Goal: Browse casually: Explore the website without a specific task or goal

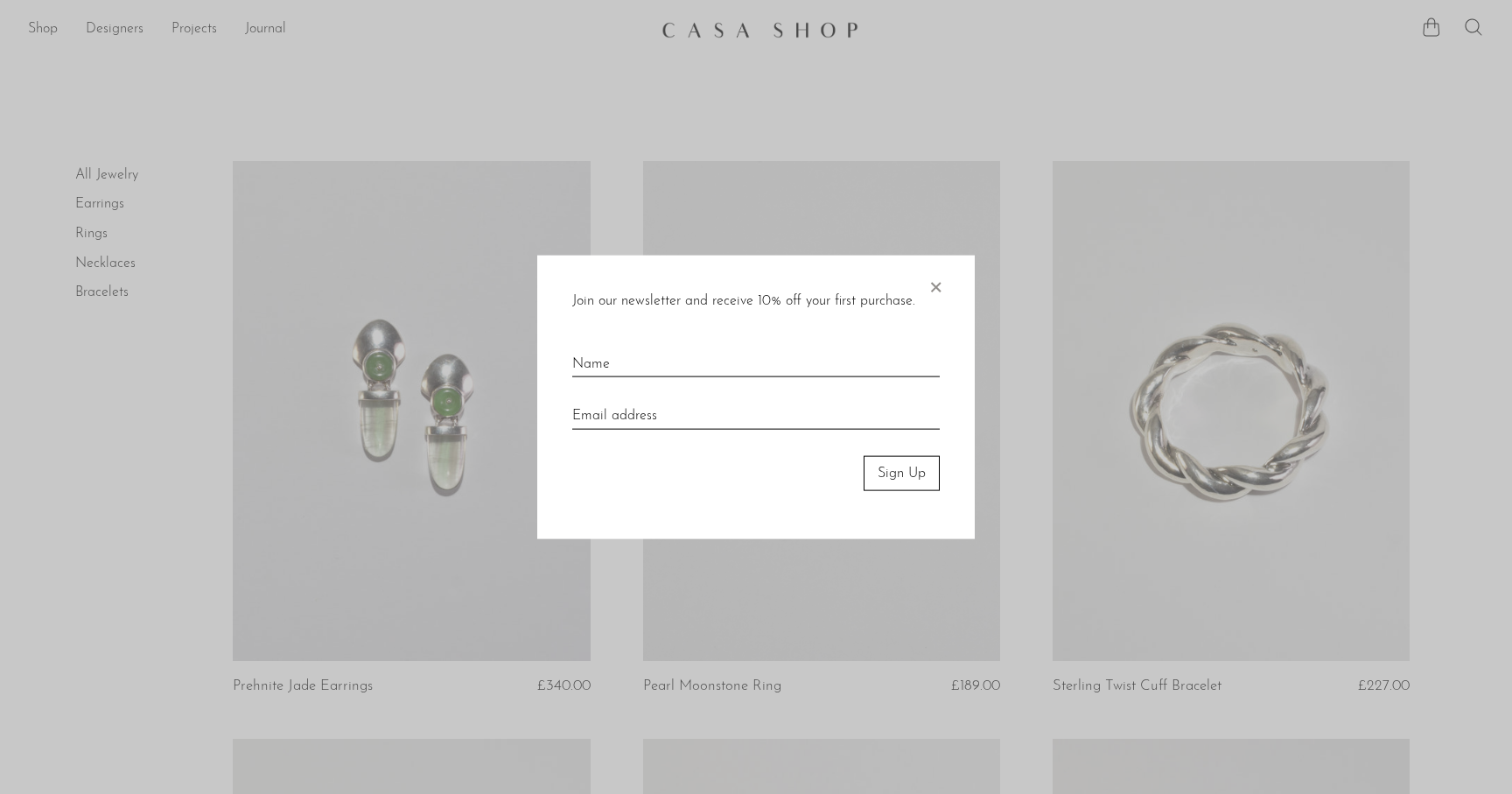
click at [921, 275] on div "Join our newsletter and receive 10% off your first purchase. × Sign Up" at bounding box center [755, 397] width 437 height 284
click at [931, 283] on span "×" at bounding box center [935, 283] width 17 height 56
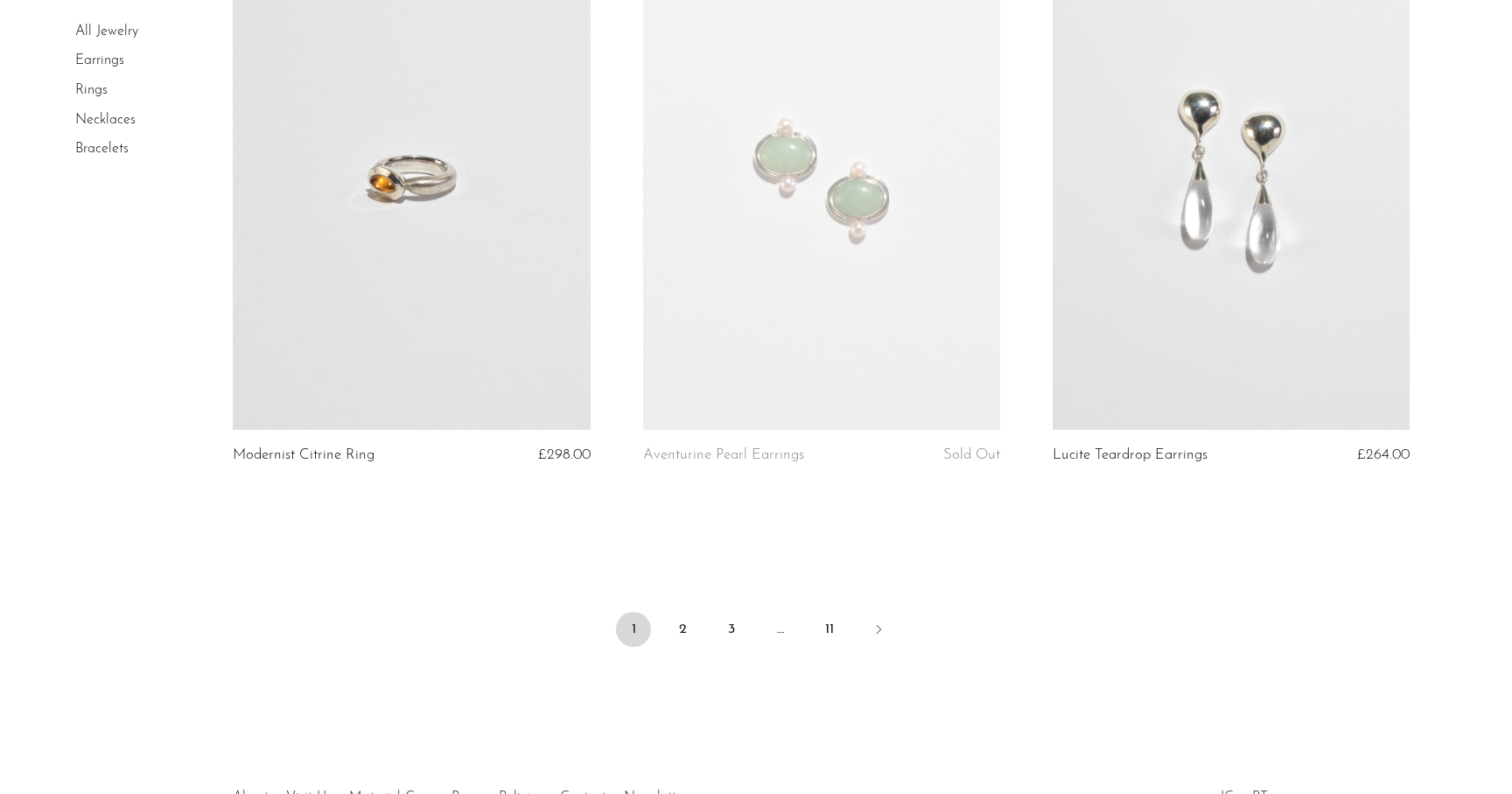
scroll to position [6708, 0]
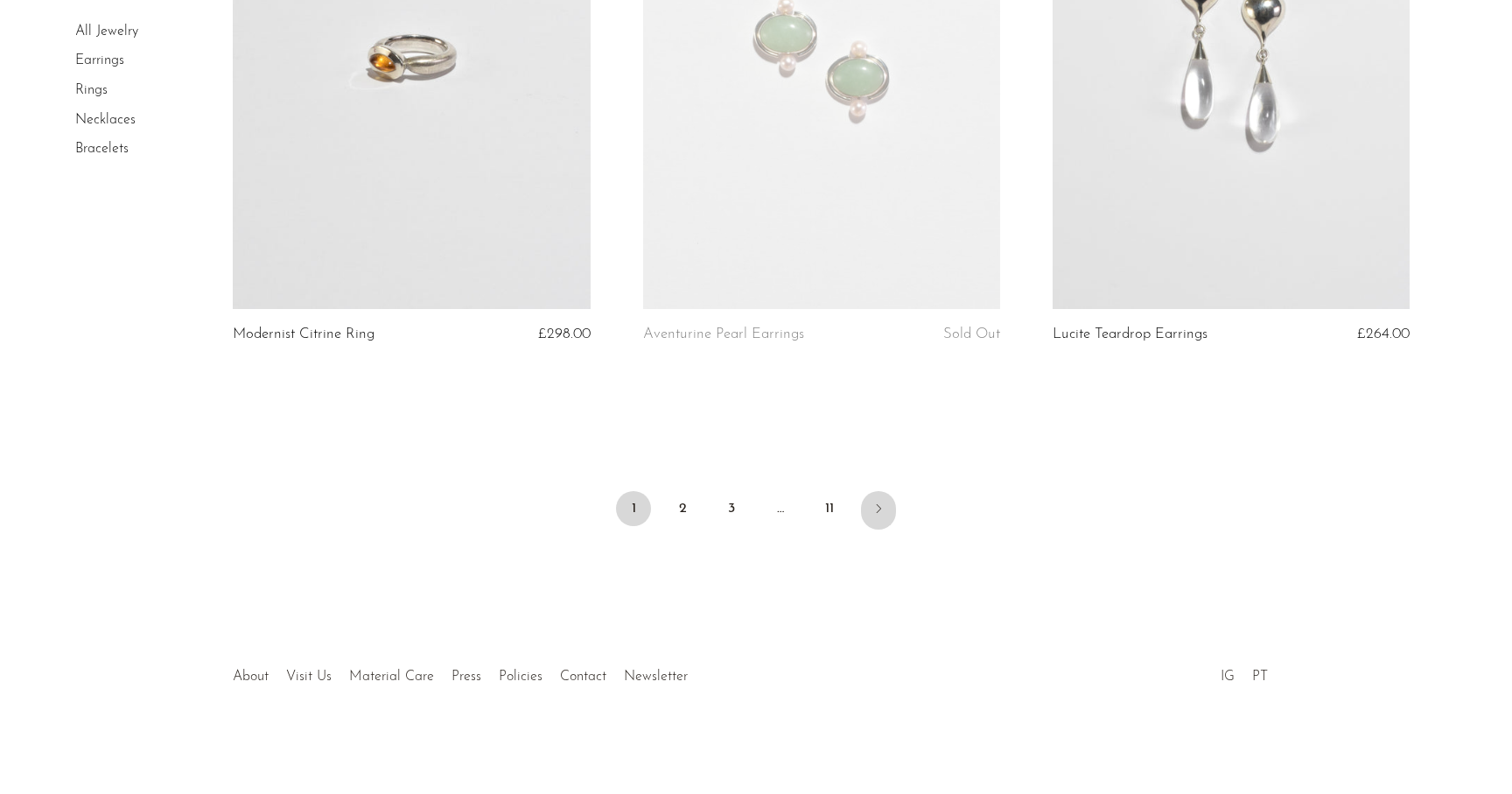
click at [880, 519] on link "Next" at bounding box center [878, 510] width 35 height 39
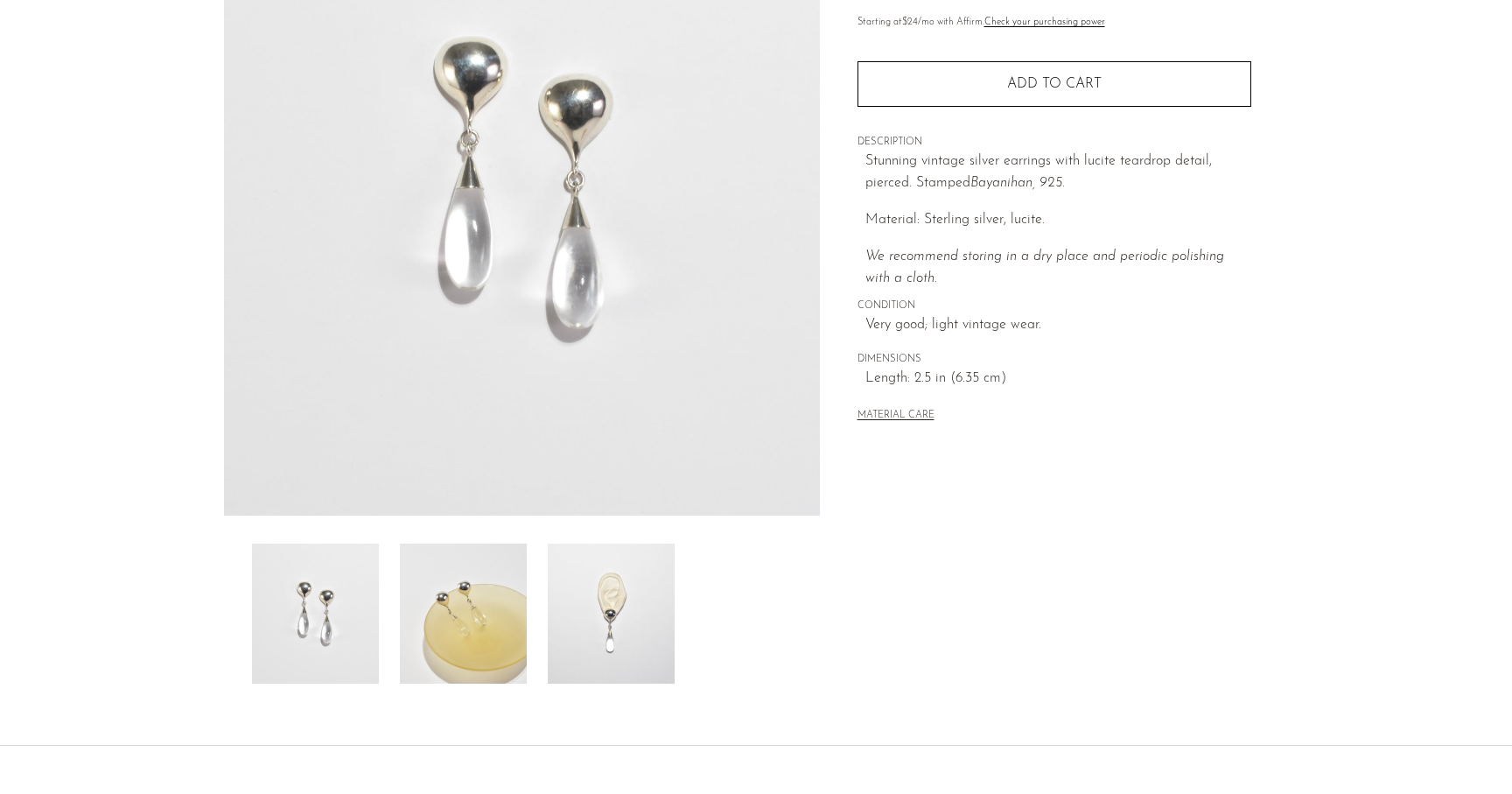
scroll to position [346, 0]
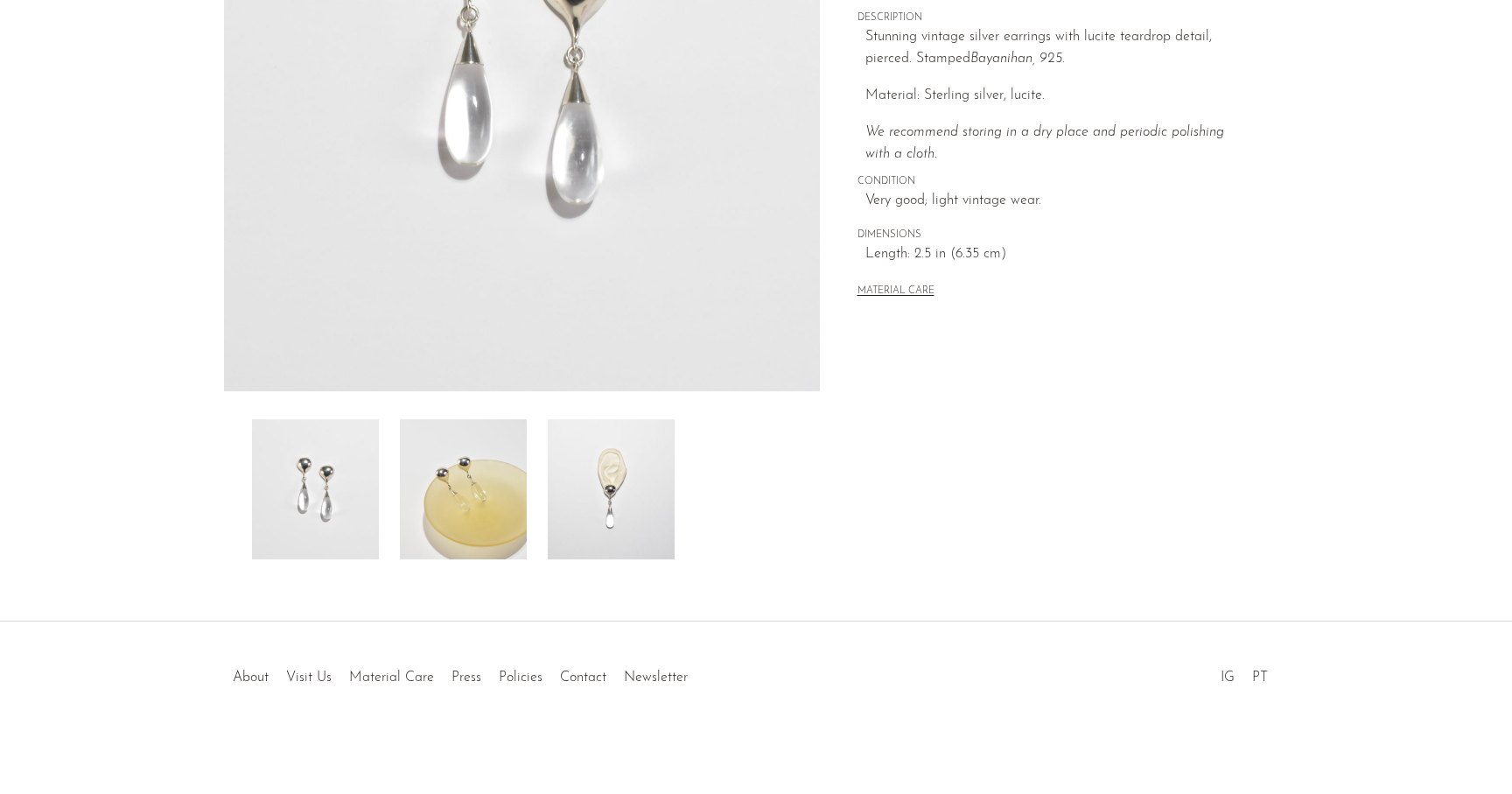
click at [527, 470] on div at bounding box center [521, 489] width 540 height 140
click at [495, 496] on img at bounding box center [463, 489] width 127 height 140
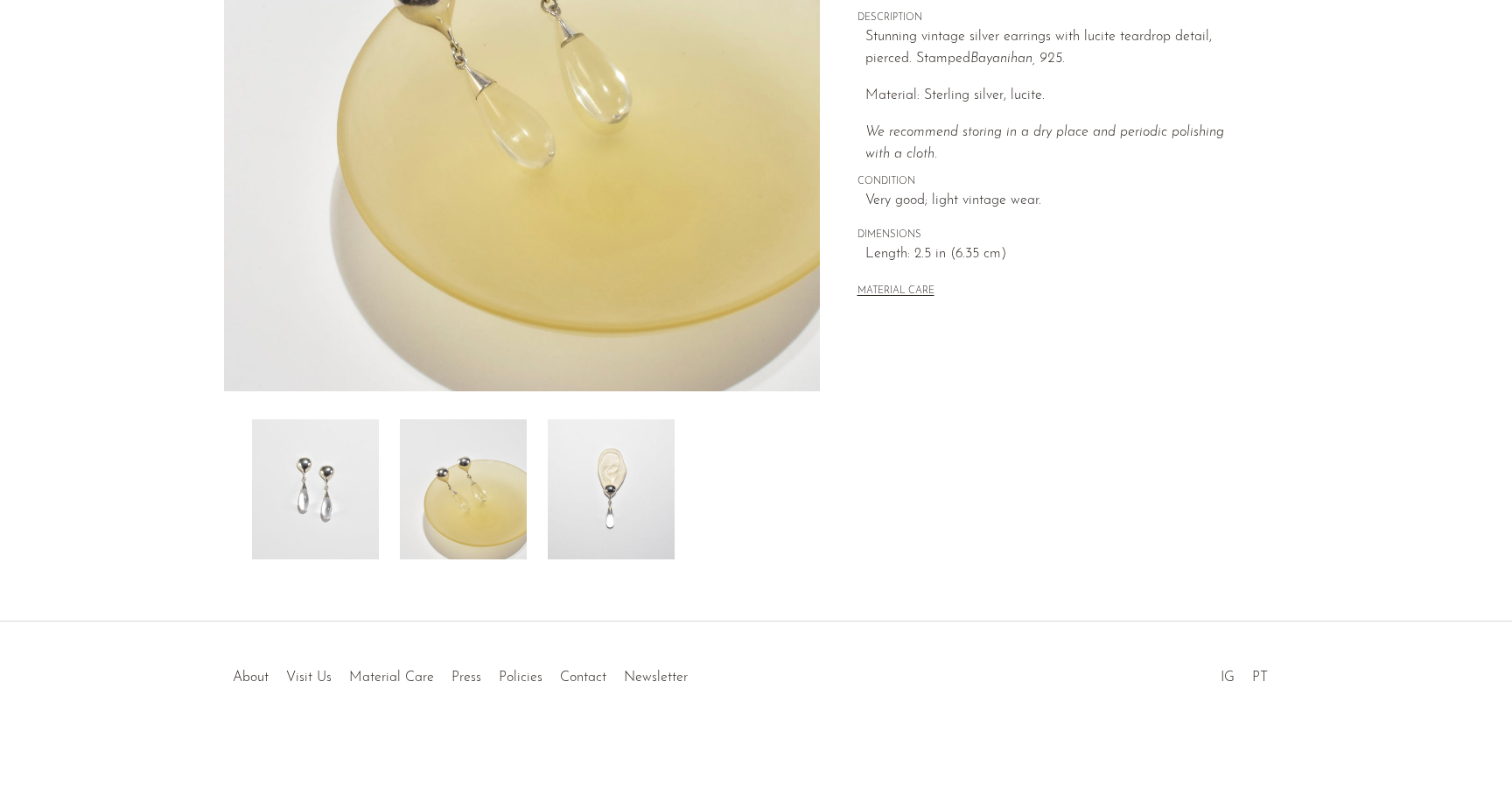
click at [607, 481] on img at bounding box center [611, 489] width 127 height 140
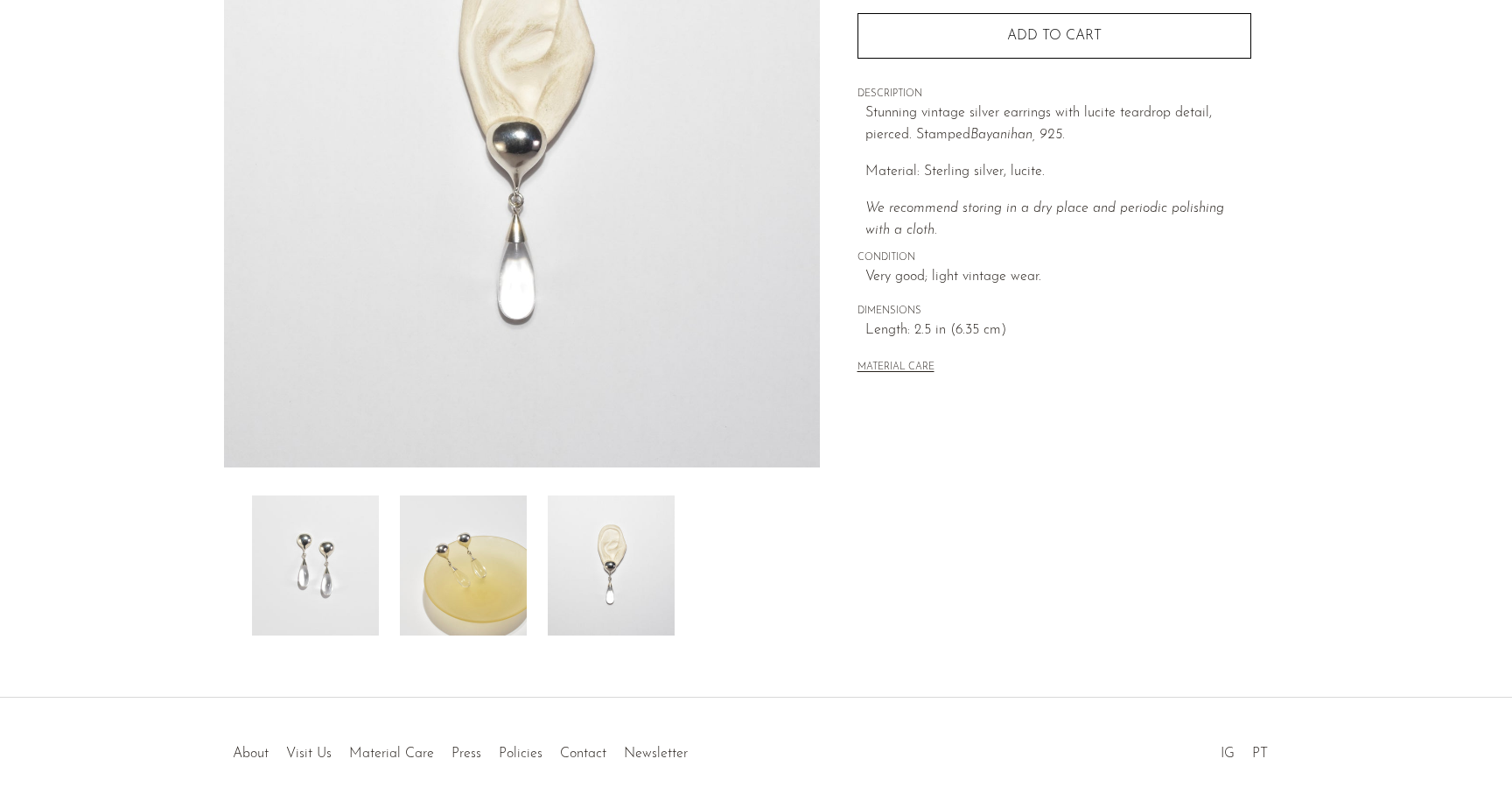
scroll to position [264, 0]
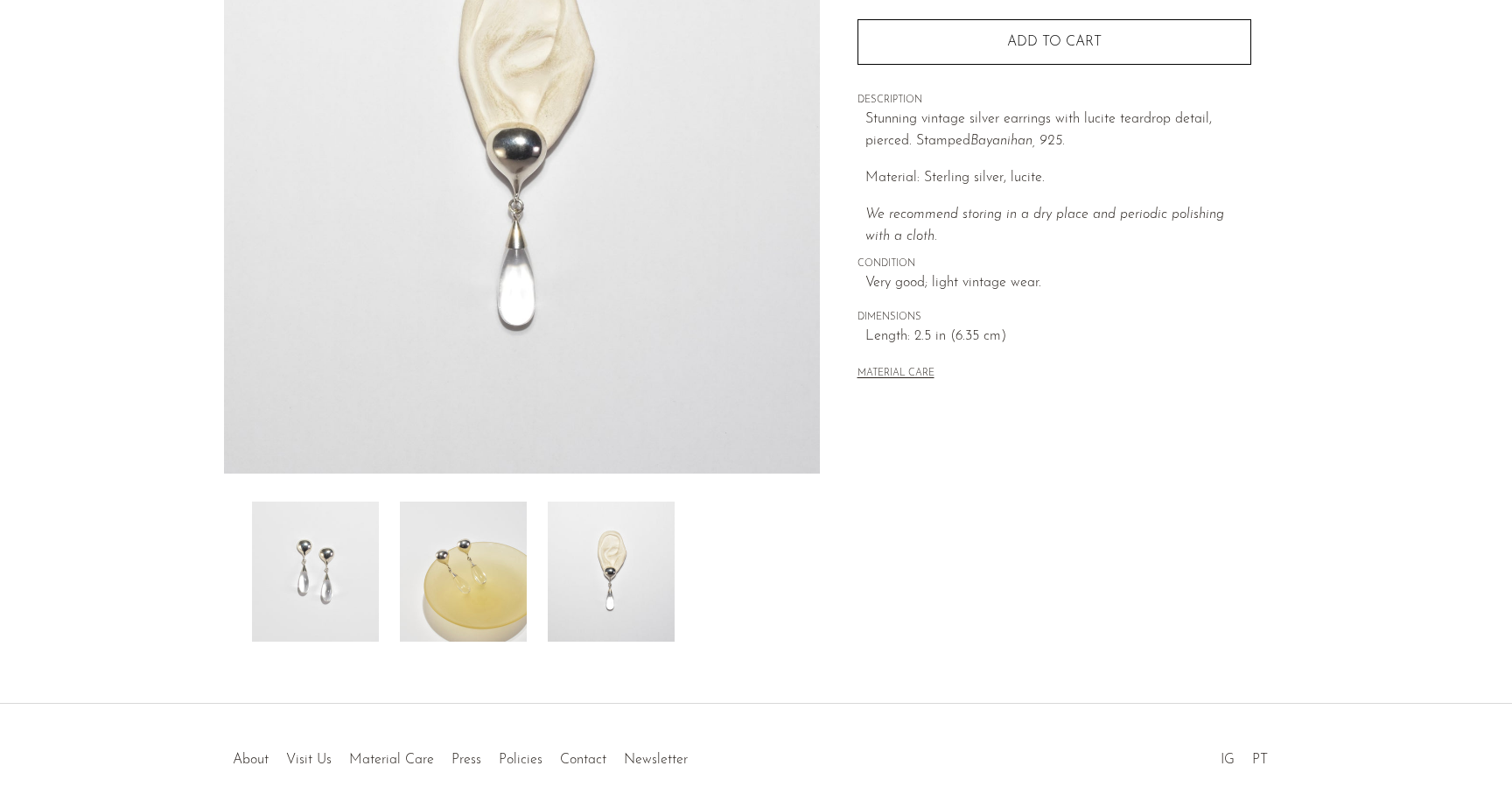
click at [516, 593] on img at bounding box center [463, 571] width 127 height 140
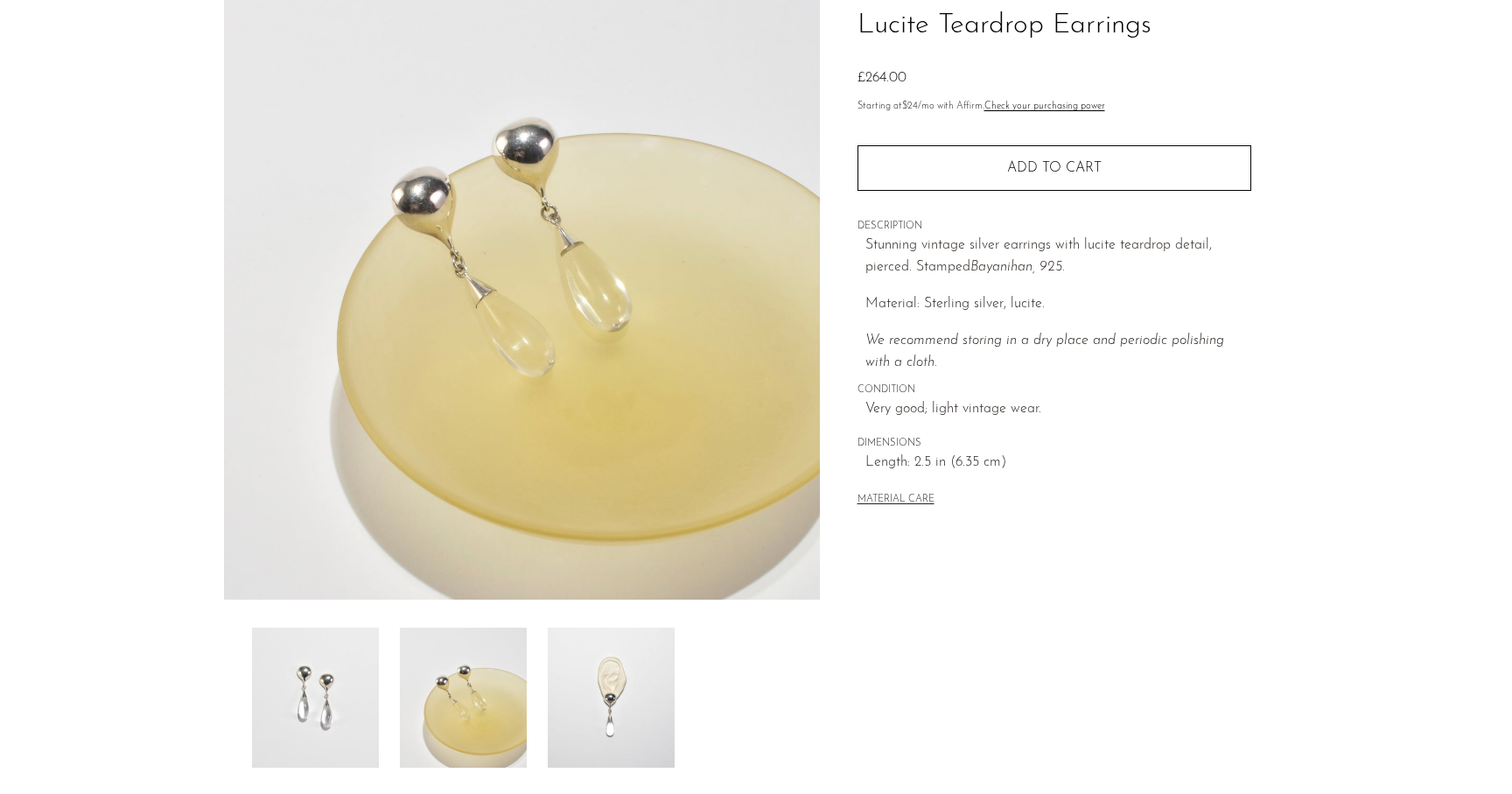
scroll to position [121, 0]
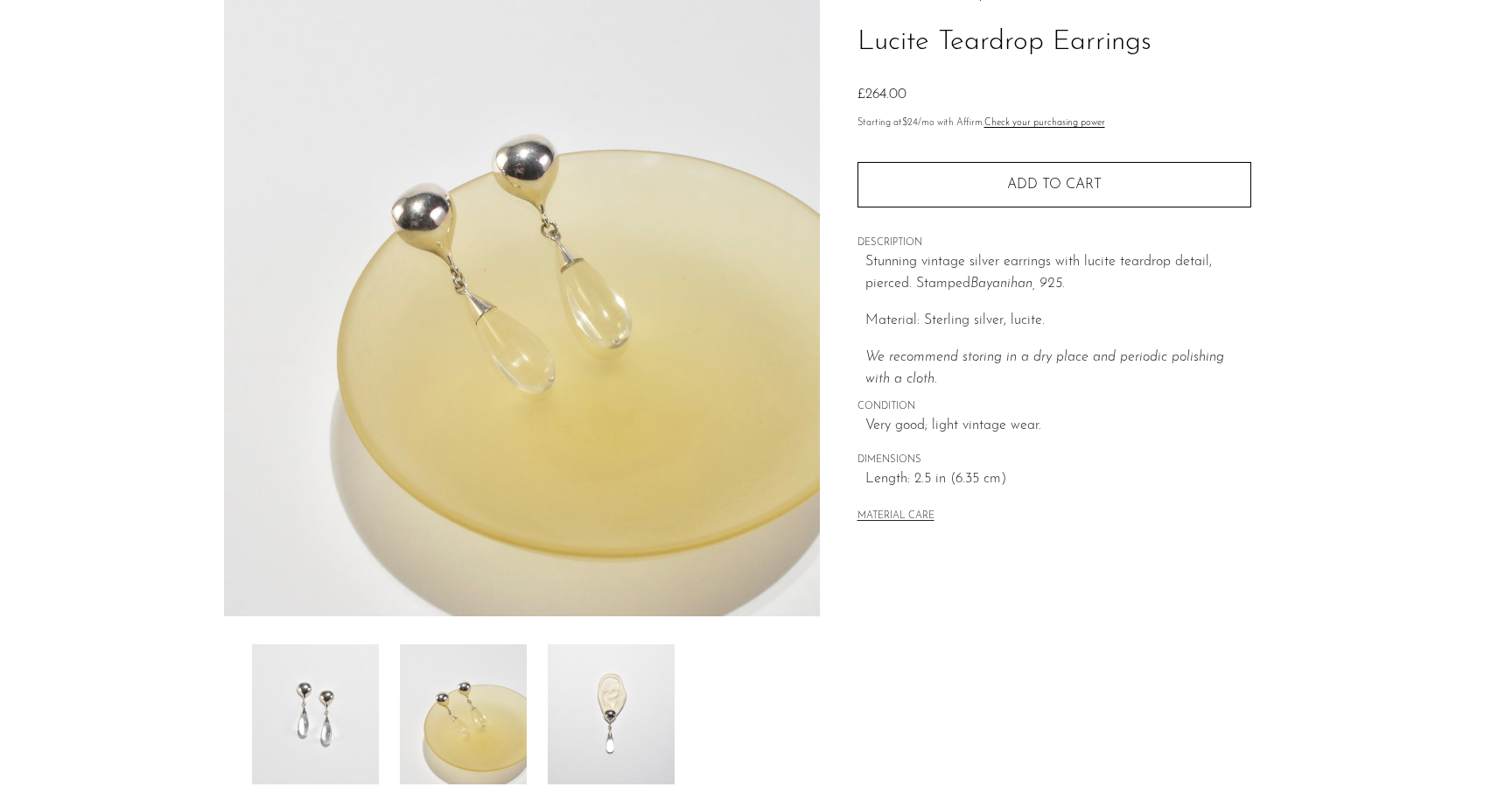
click at [589, 678] on img at bounding box center [611, 714] width 127 height 140
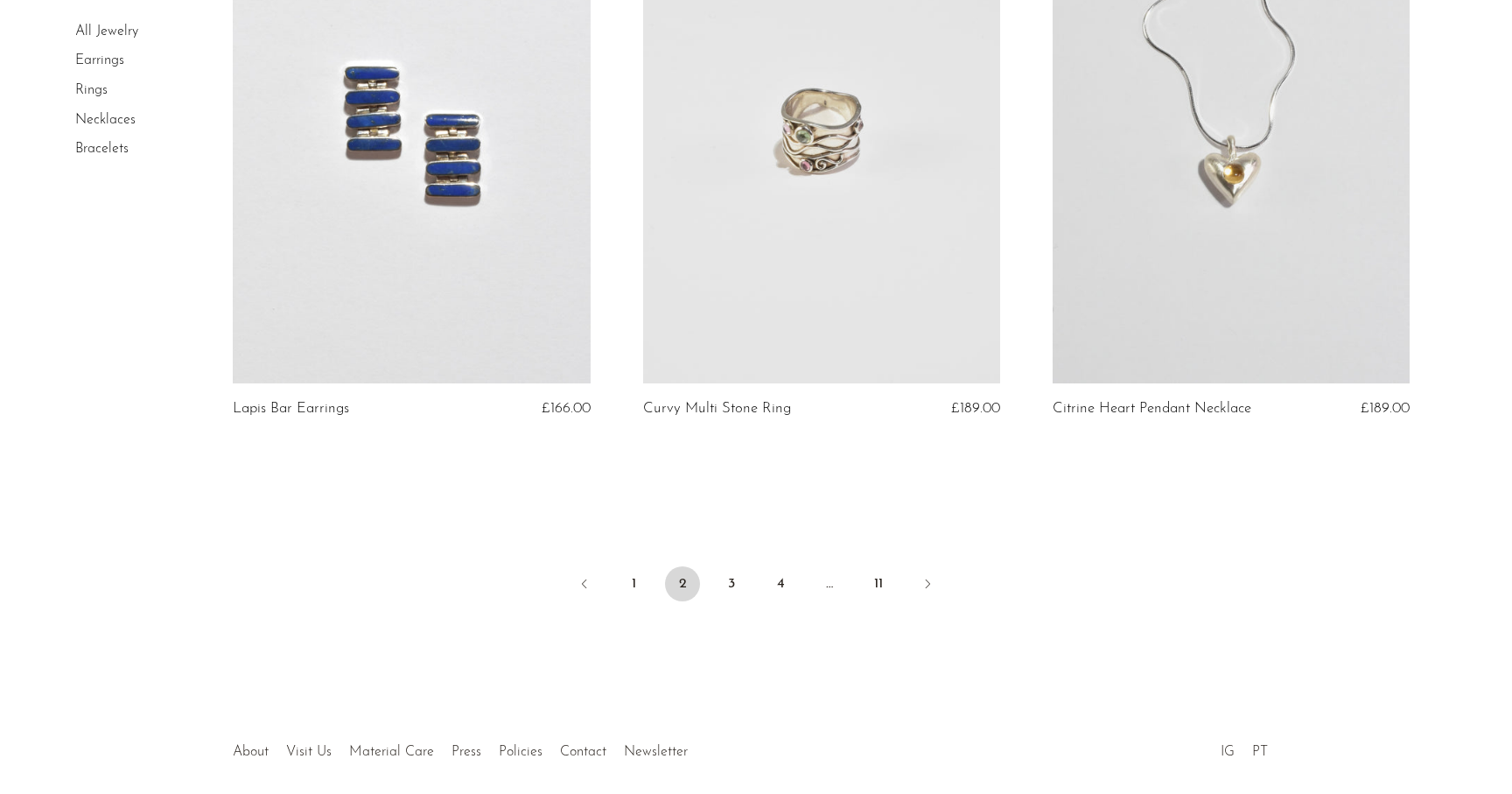
scroll to position [6767, 0]
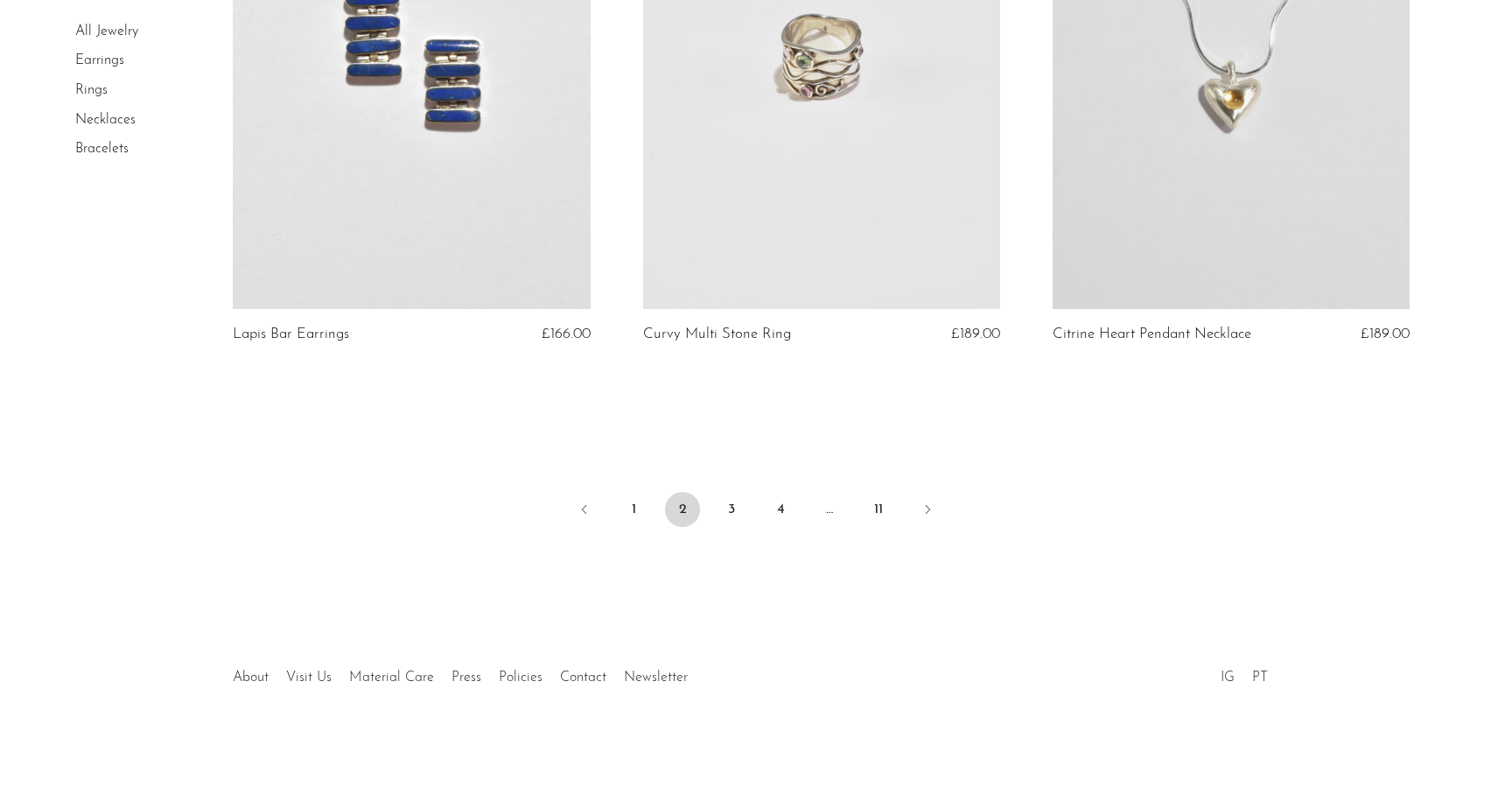
click at [730, 485] on ul "1 2 3 4 … 11" at bounding box center [755, 511] width 1119 height 52
click at [728, 507] on link "3" at bounding box center [732, 509] width 35 height 35
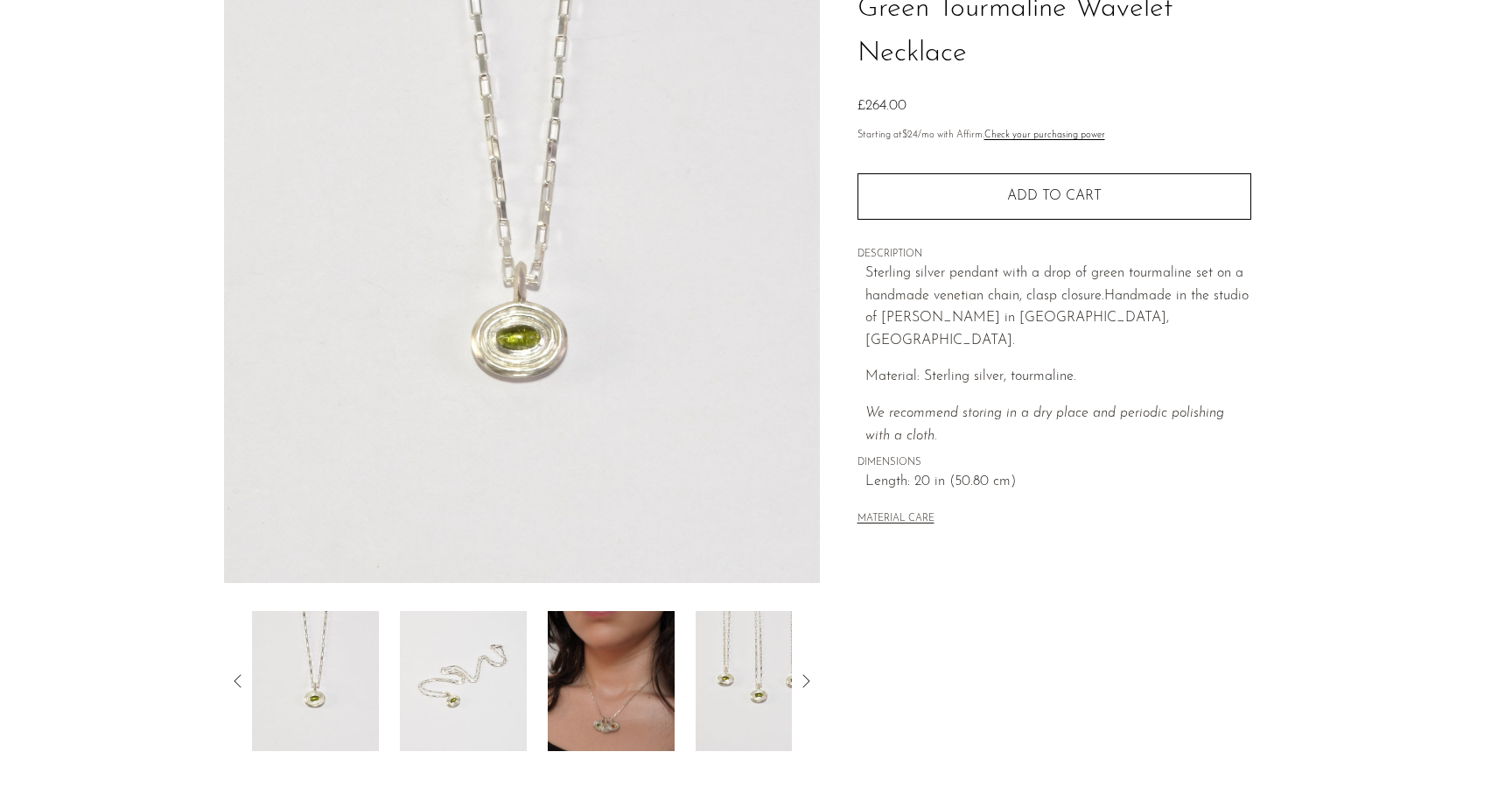
scroll to position [198, 0]
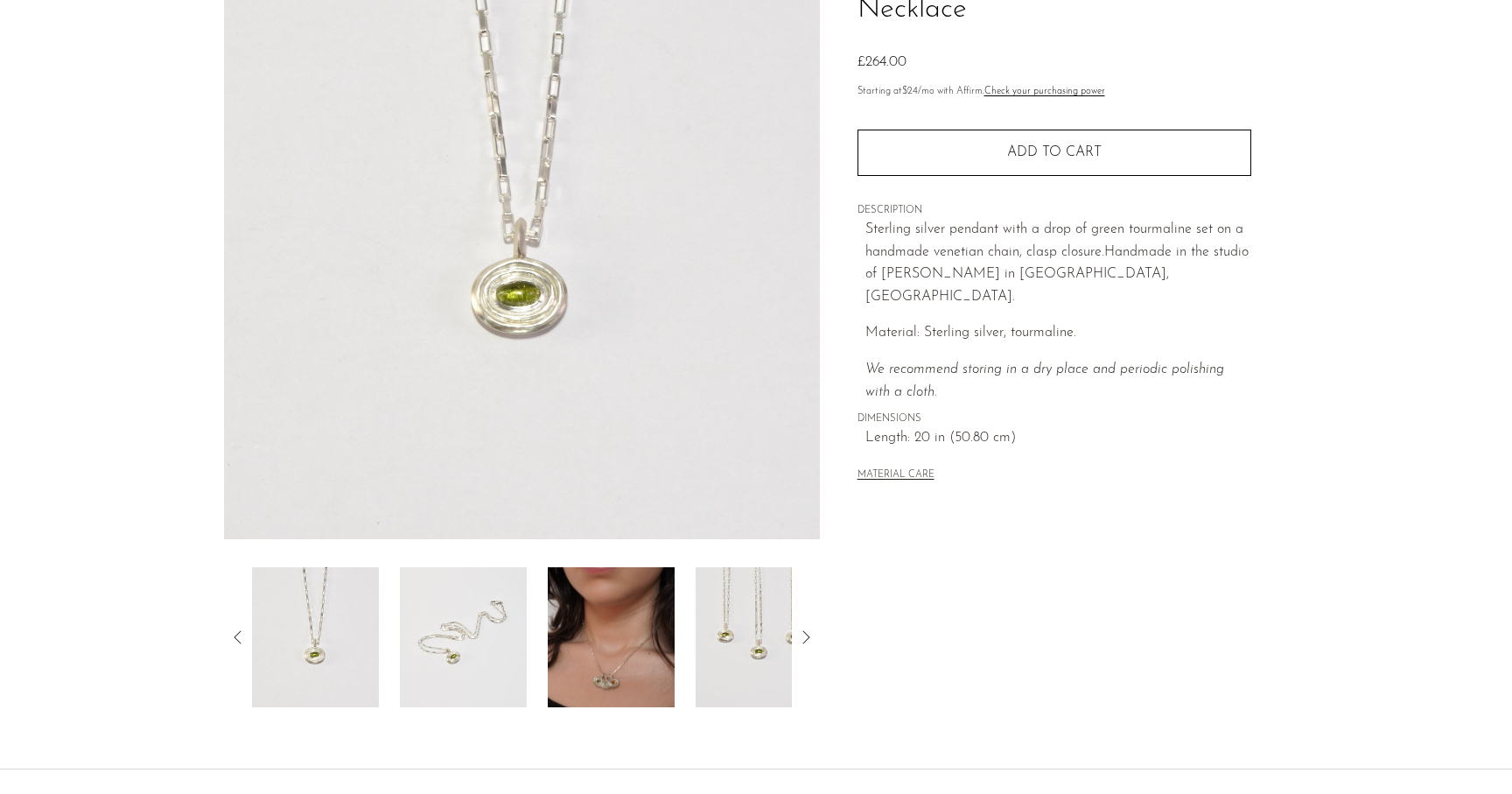
click at [628, 593] on img at bounding box center [611, 637] width 127 height 140
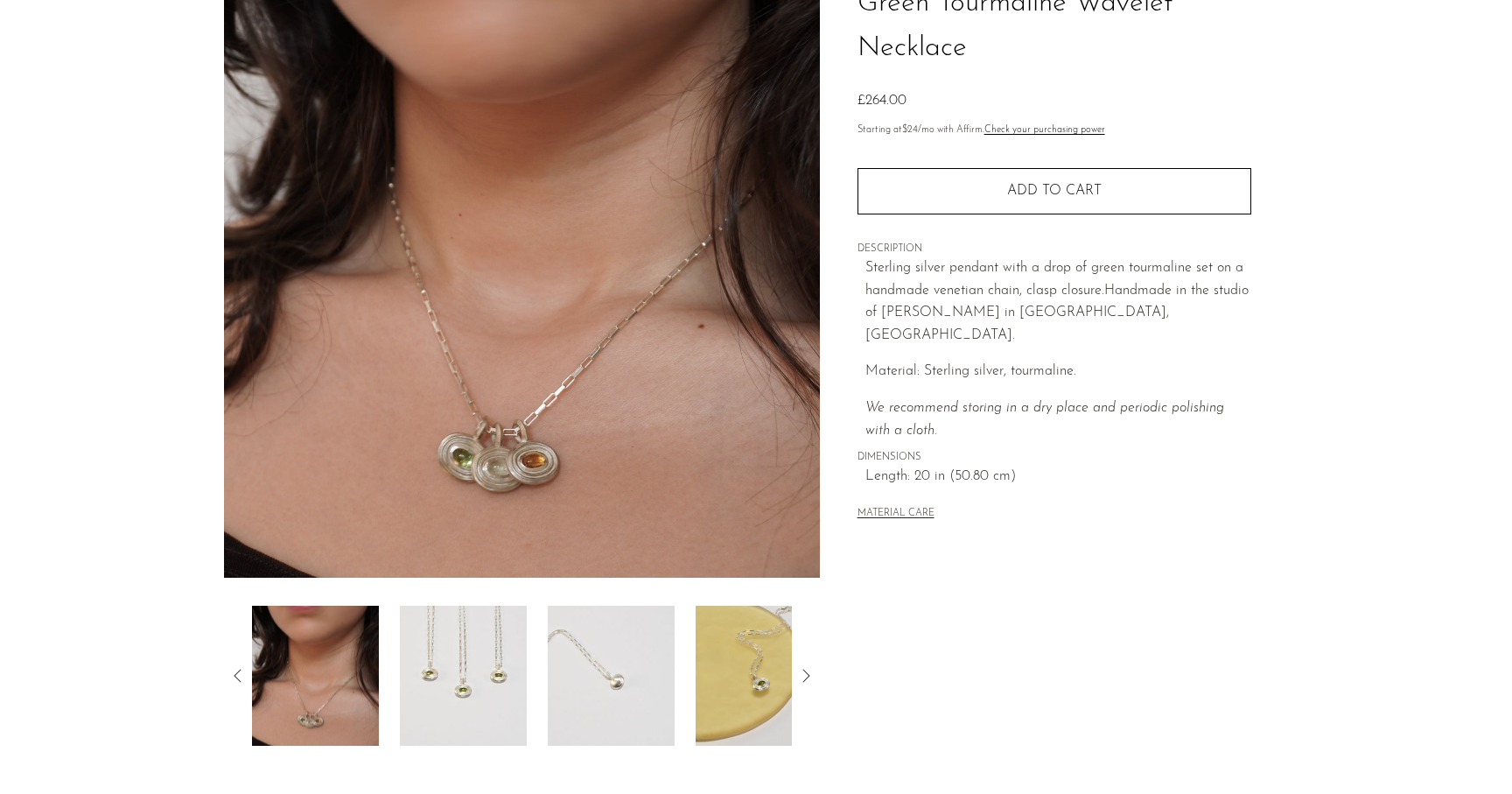
scroll to position [143, 0]
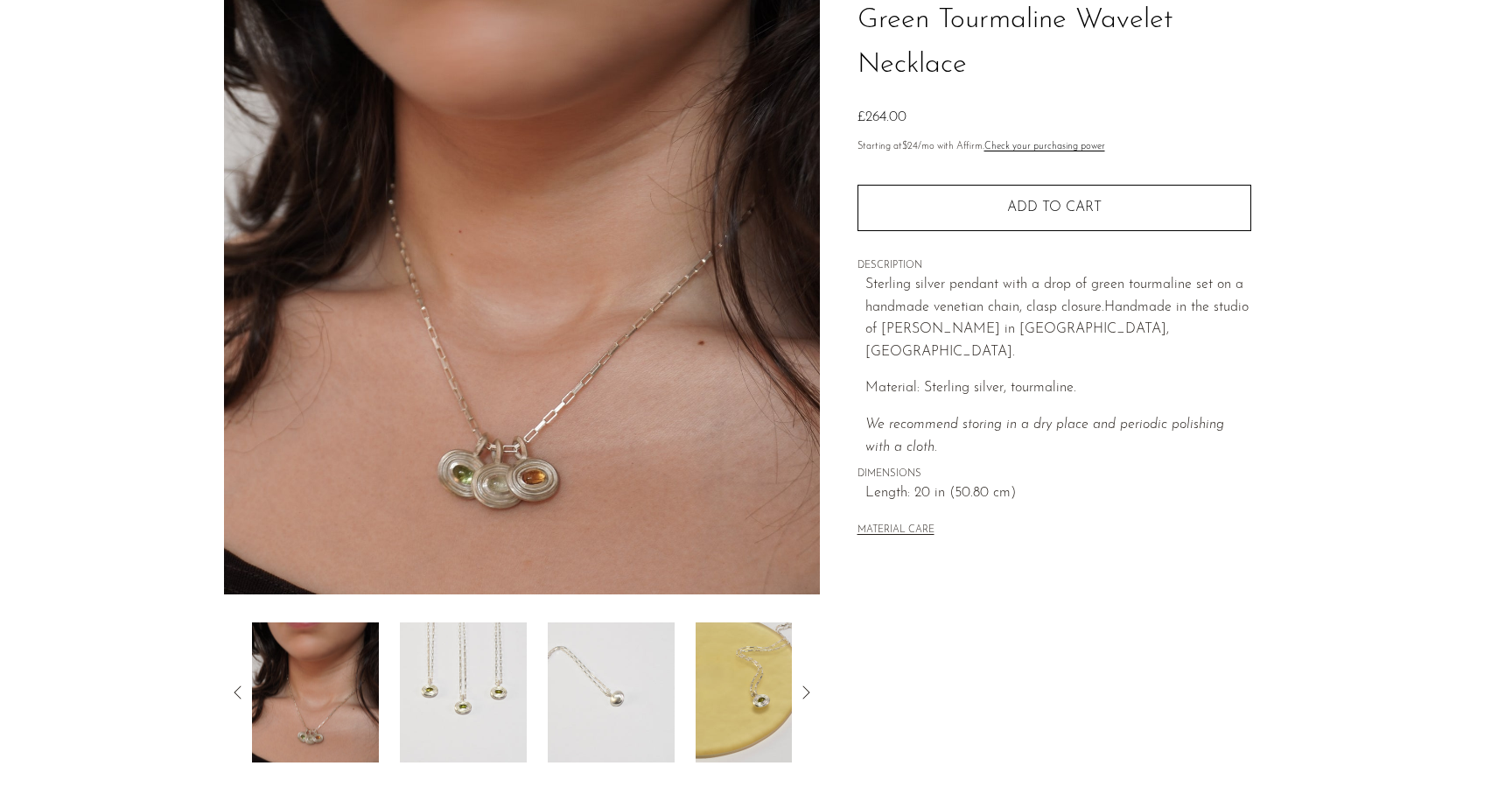
click at [613, 670] on img at bounding box center [611, 692] width 127 height 140
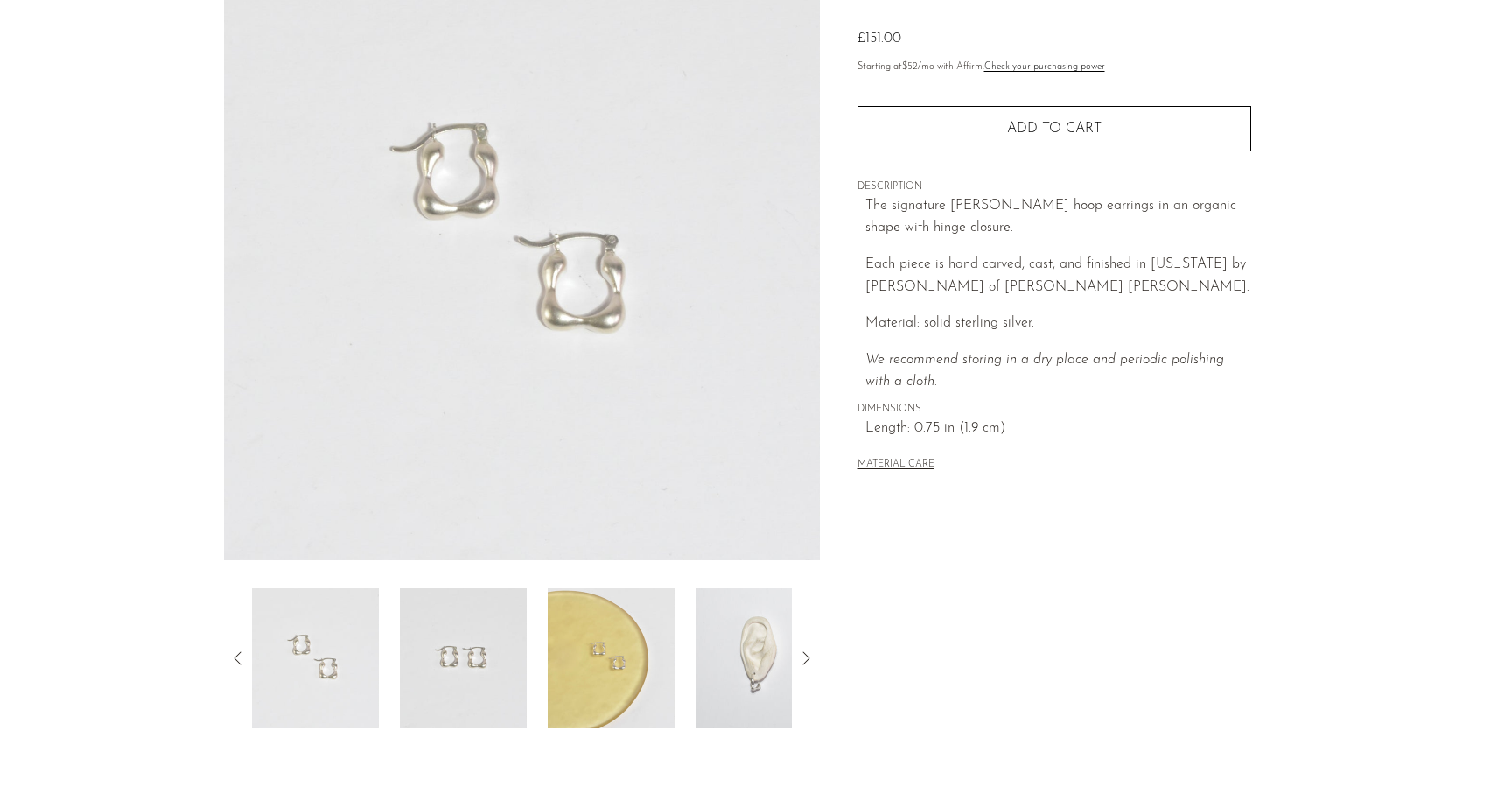
scroll to position [193, 0]
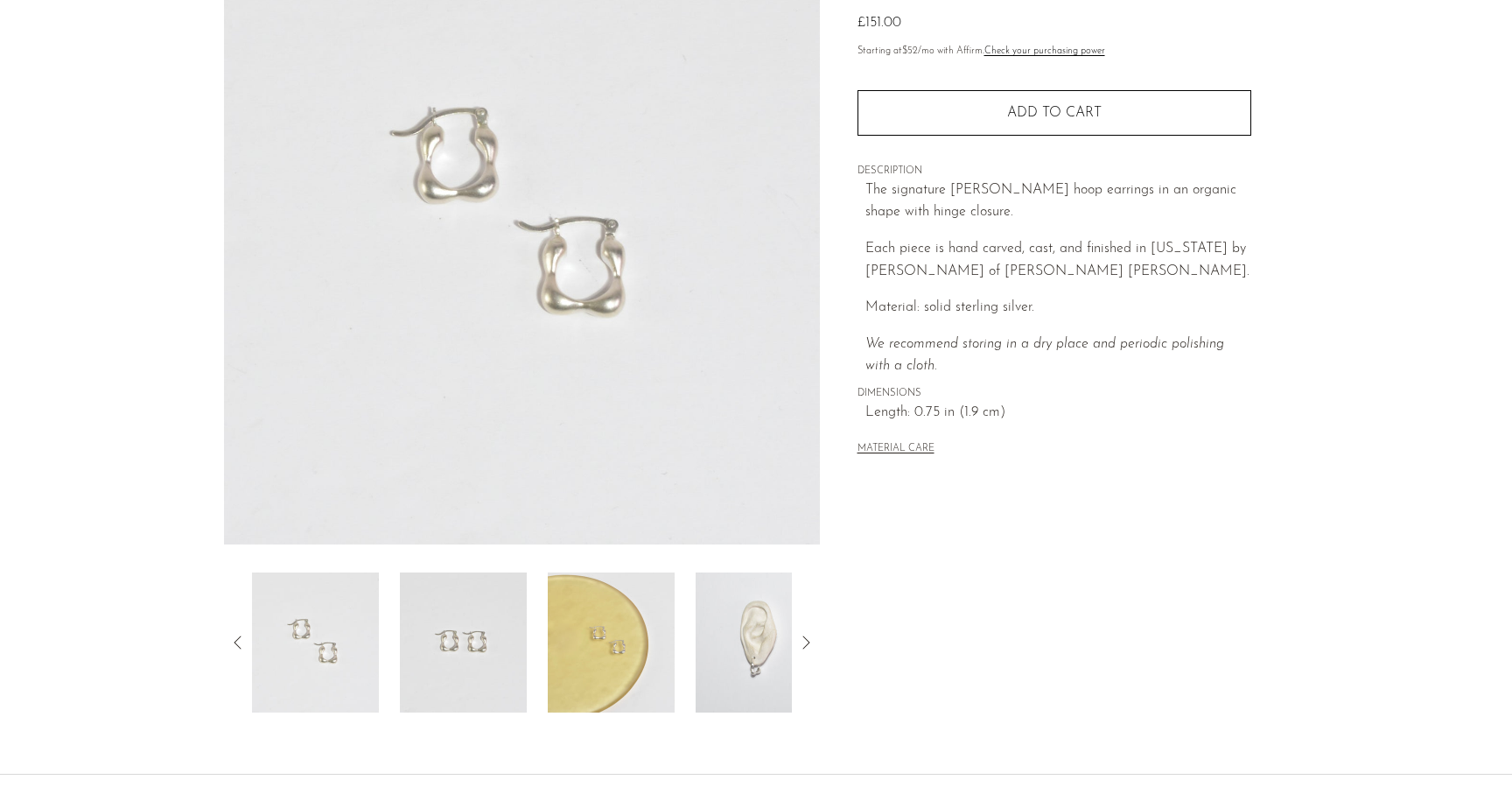
click at [490, 656] on img at bounding box center [463, 642] width 127 height 140
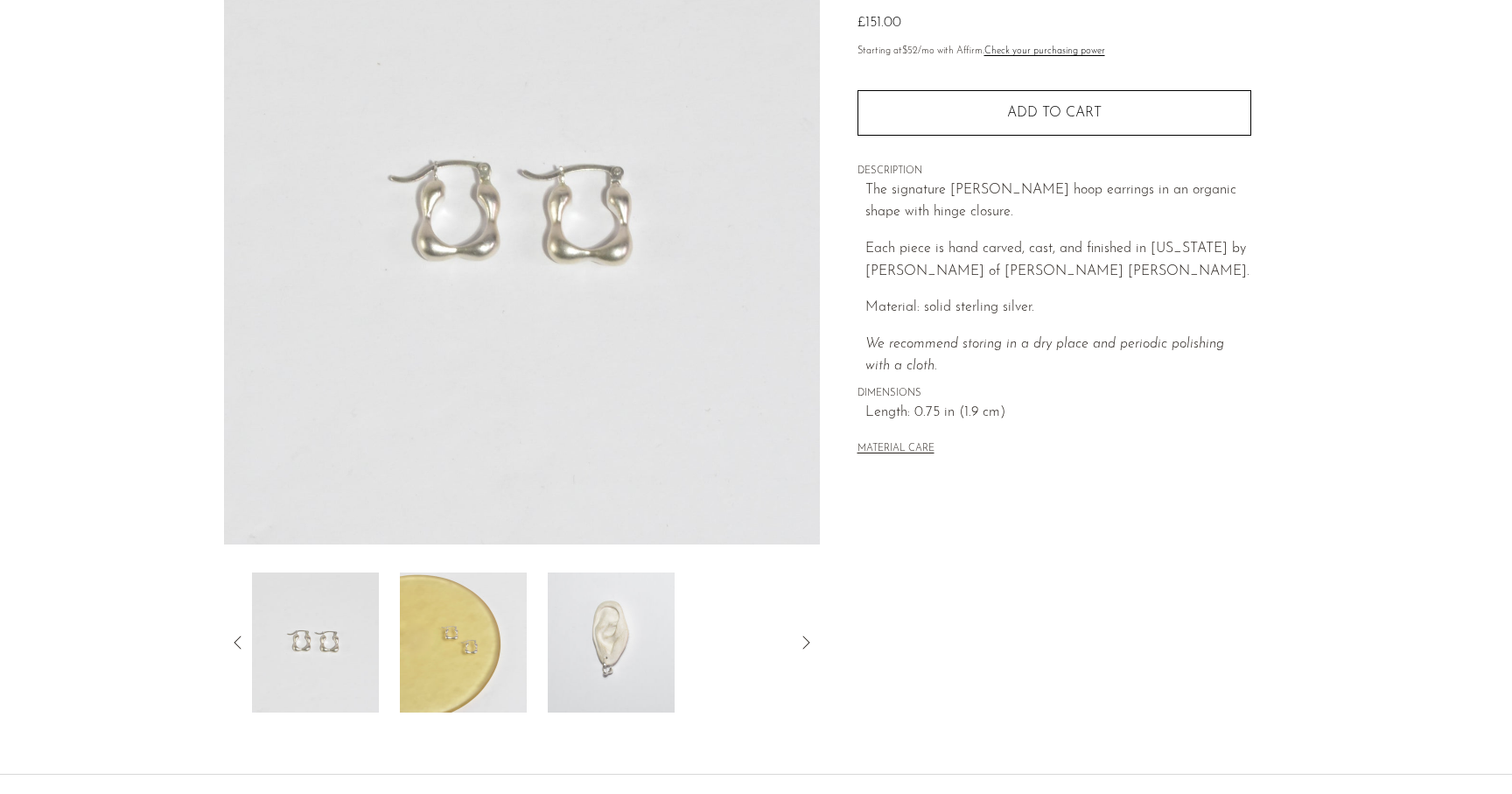
click at [499, 635] on img at bounding box center [463, 642] width 127 height 140
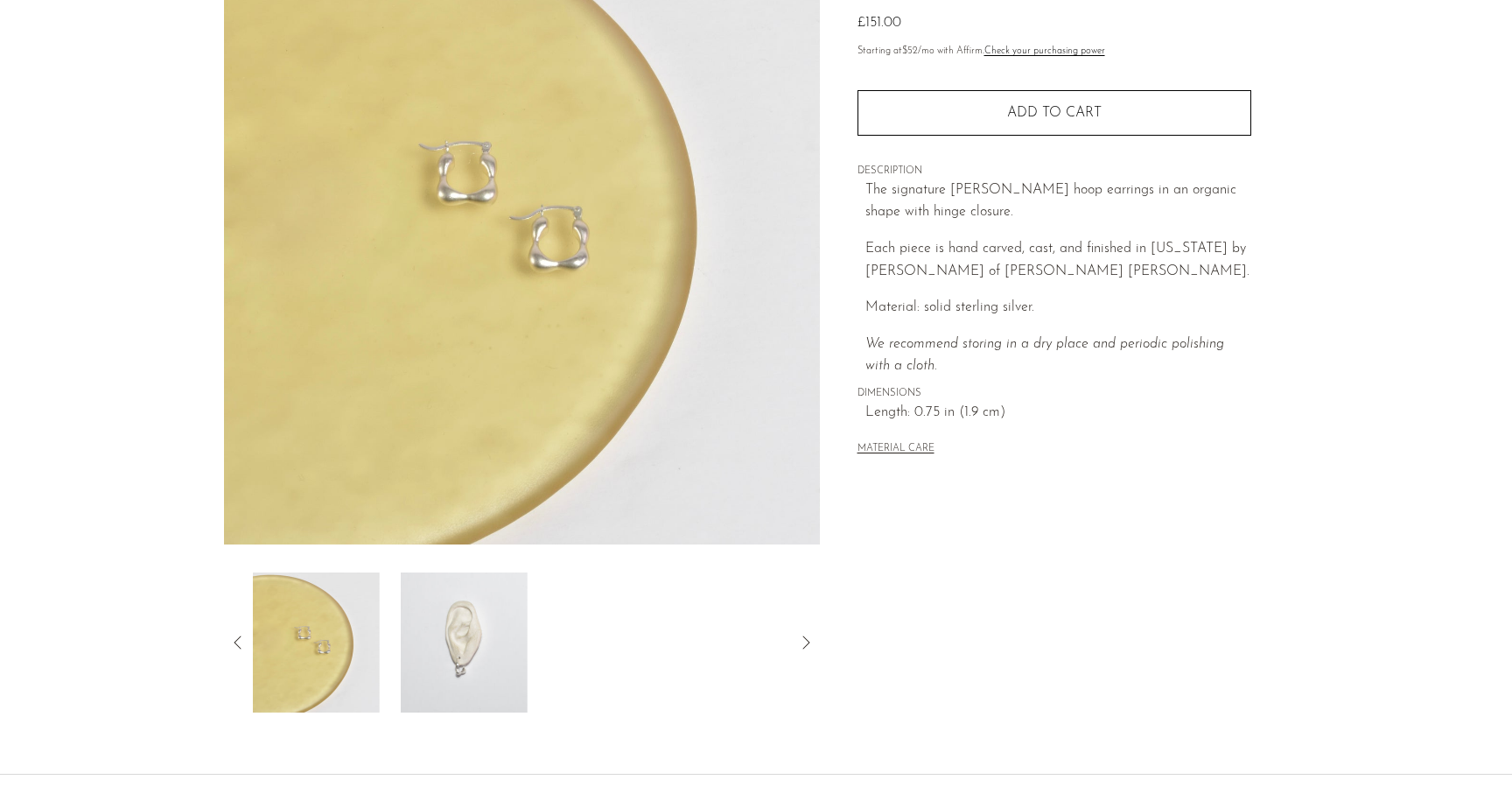
click at [484, 652] on img at bounding box center [463, 642] width 127 height 140
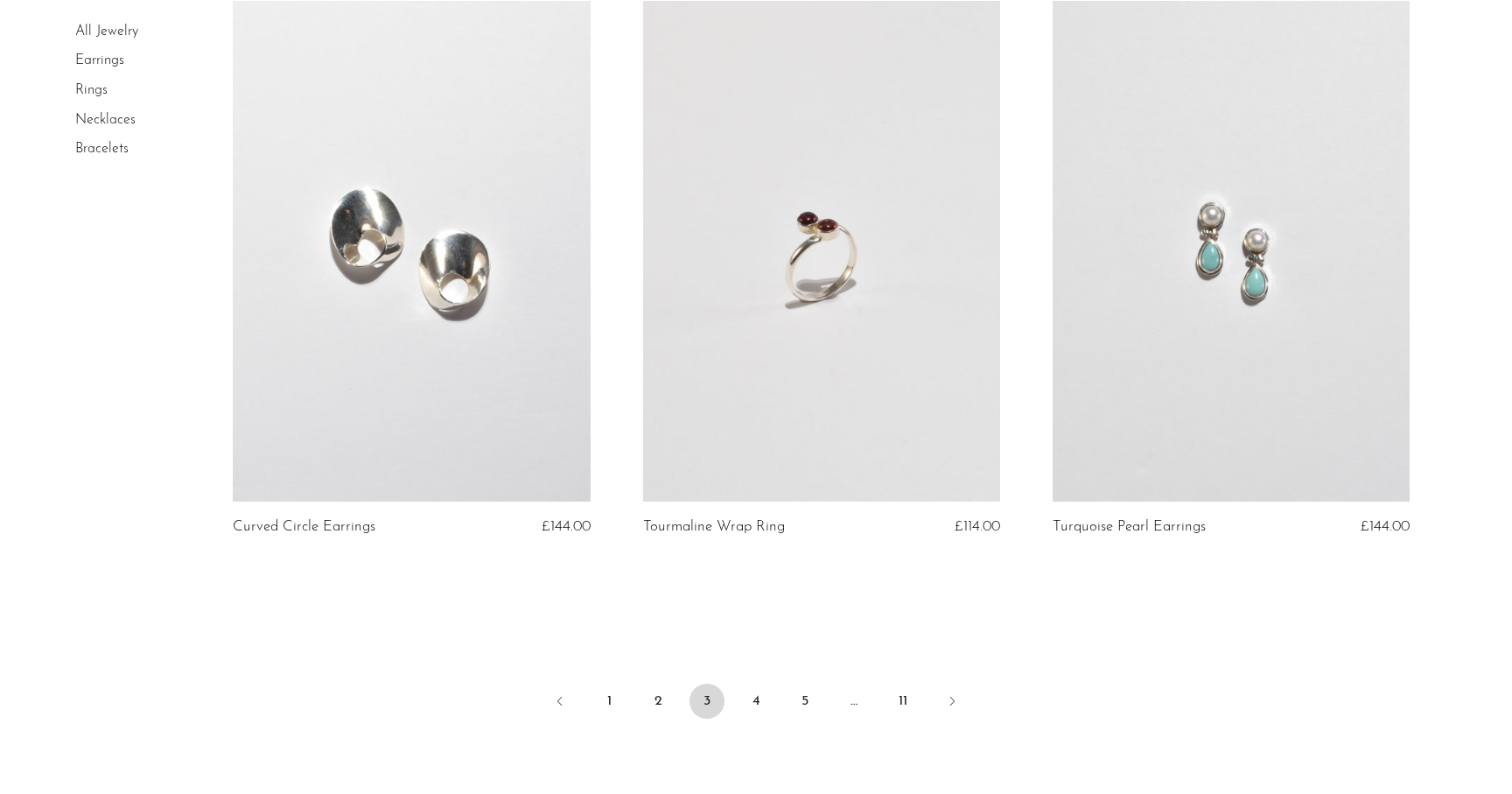
scroll to position [6708, 0]
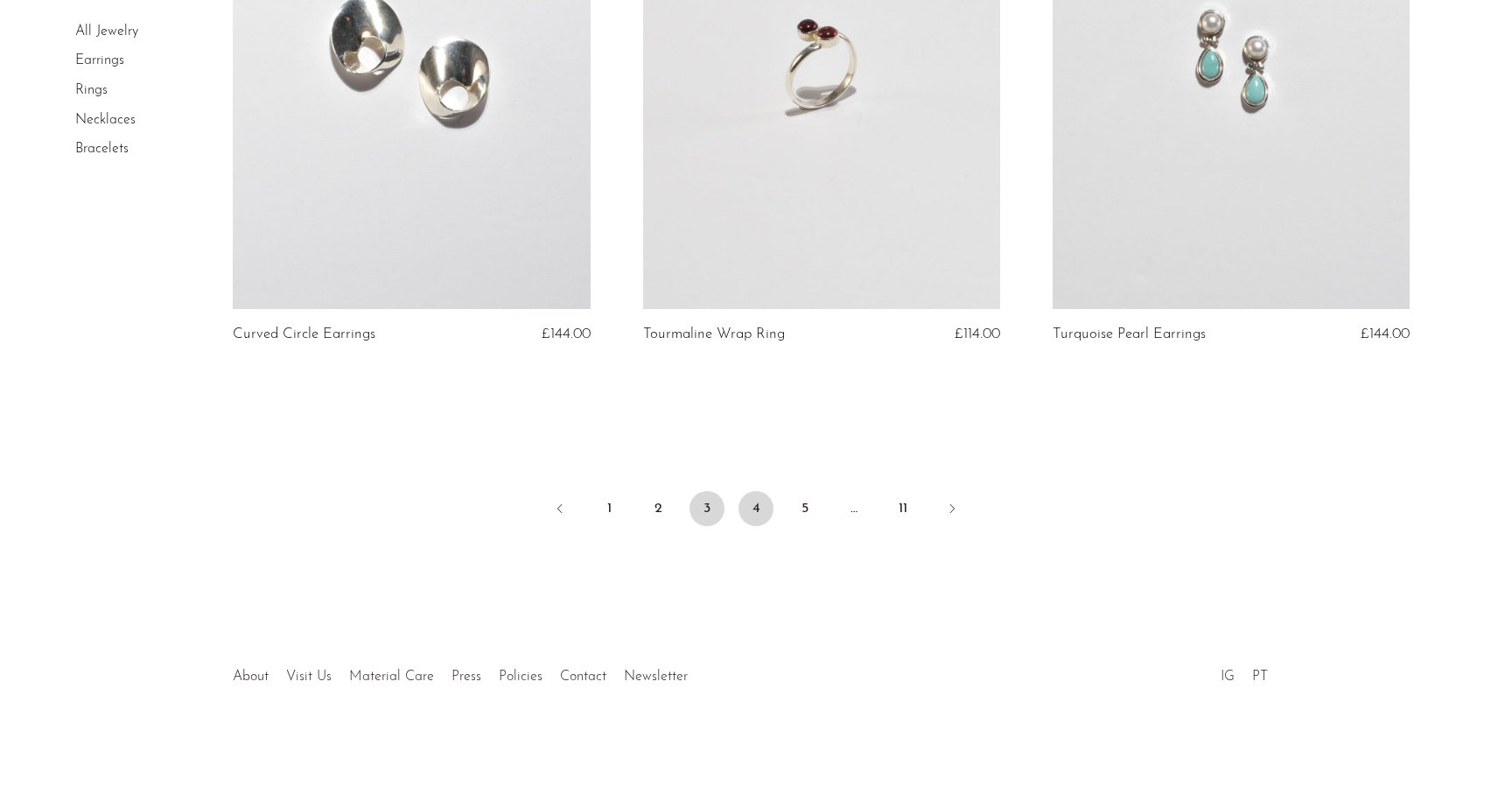
click at [769, 509] on link "4" at bounding box center [756, 508] width 35 height 35
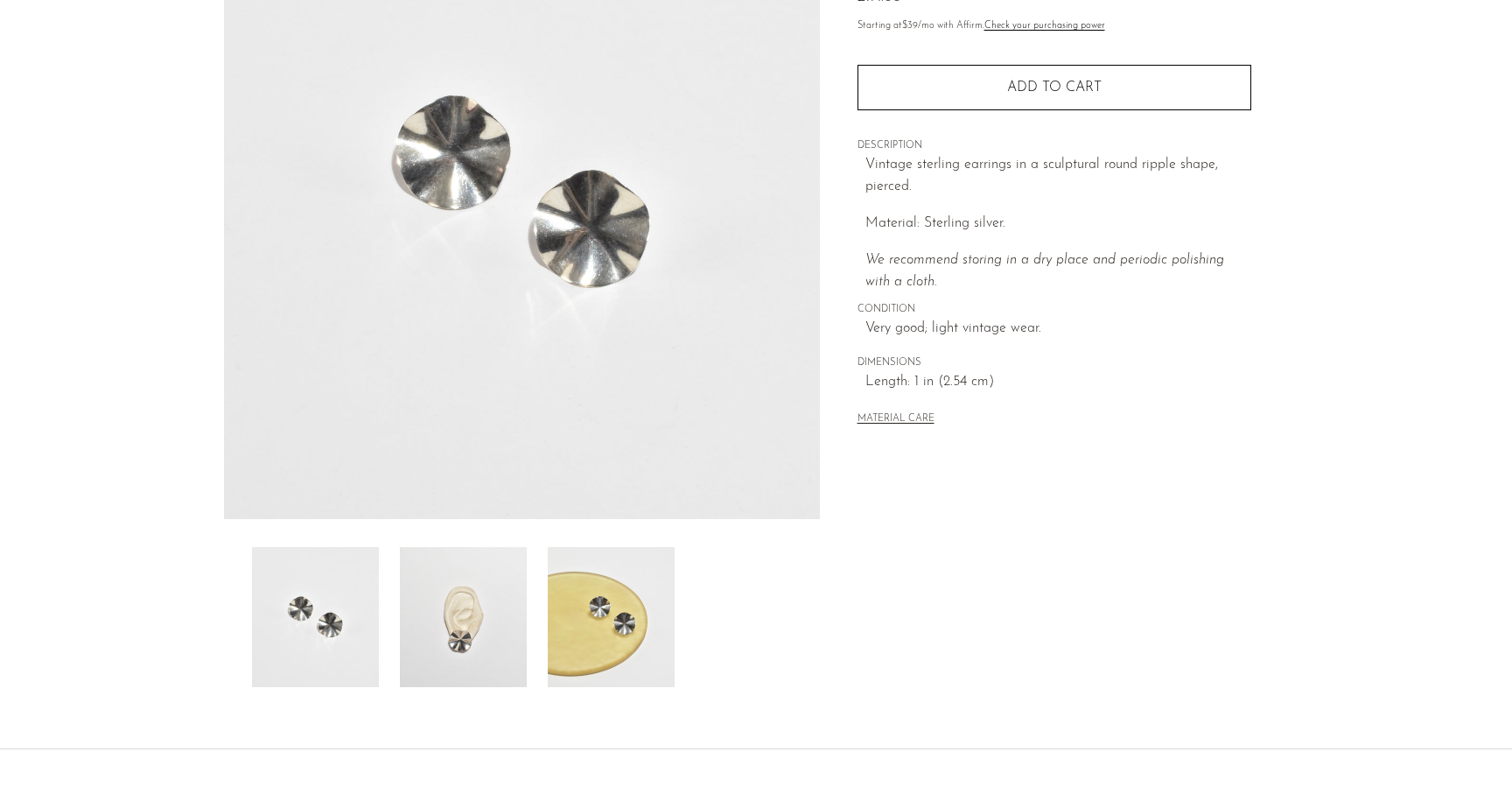
scroll to position [328, 0]
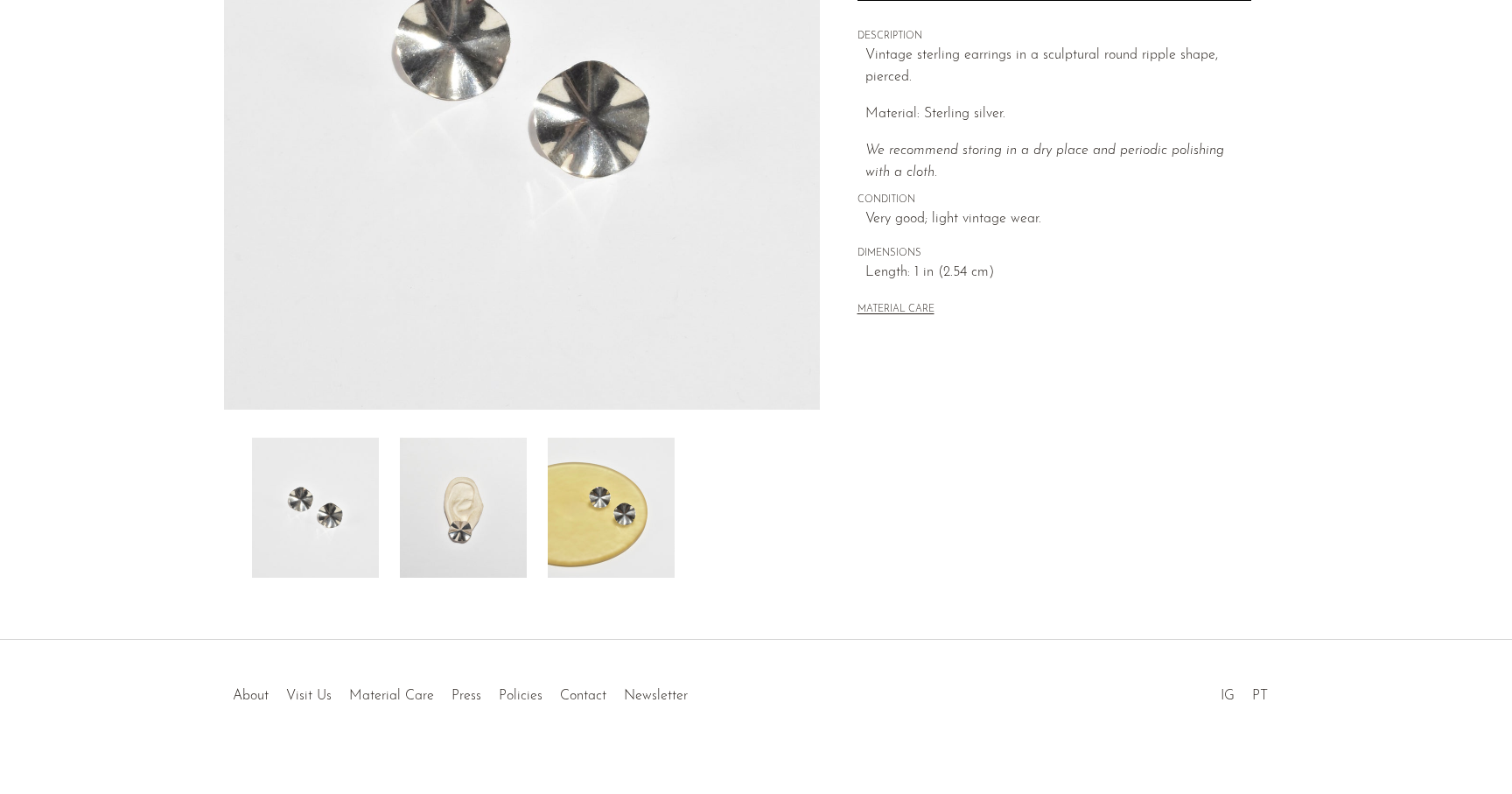
click at [589, 535] on img at bounding box center [611, 507] width 127 height 140
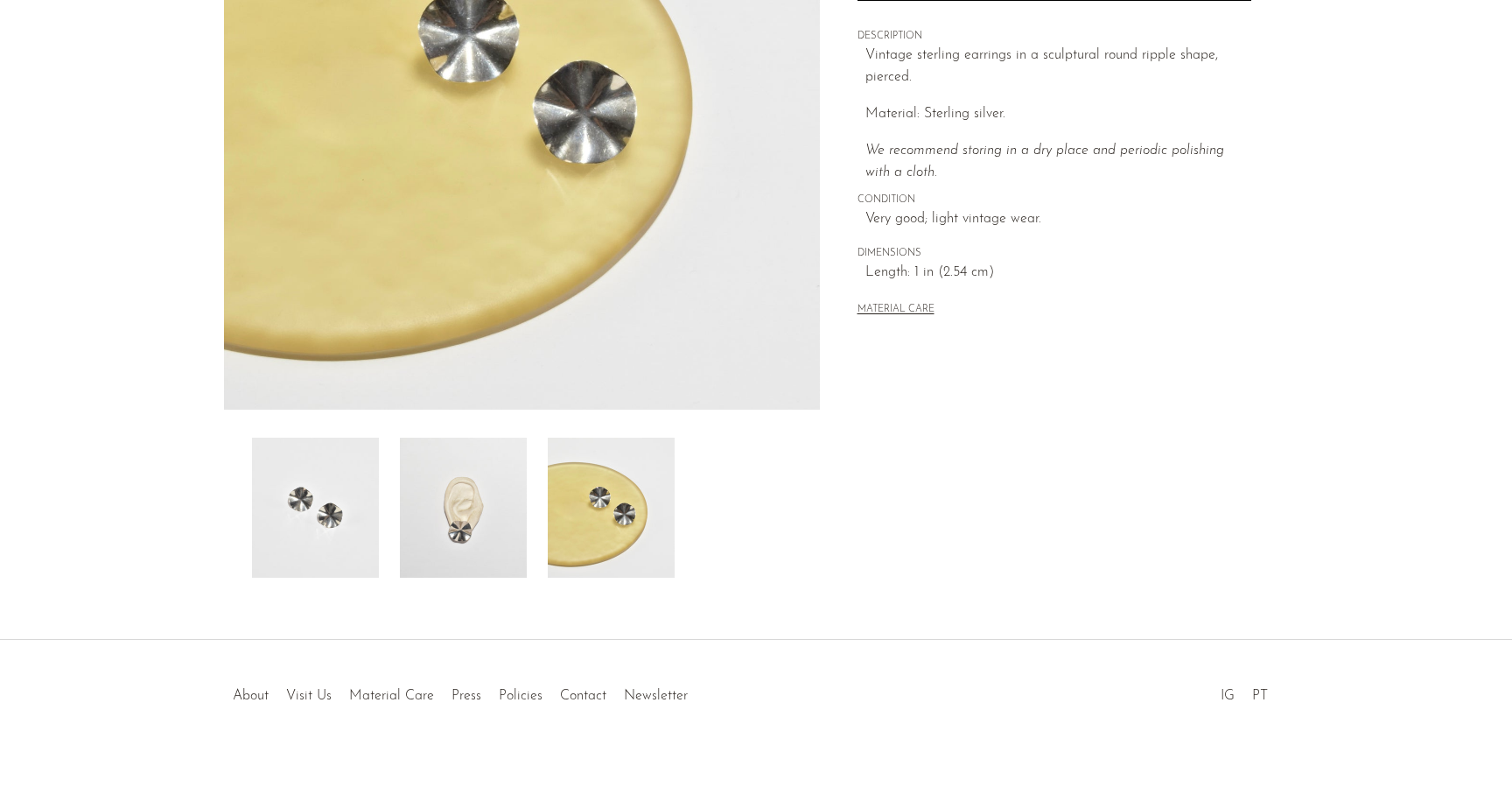
click at [507, 511] on img at bounding box center [463, 507] width 127 height 140
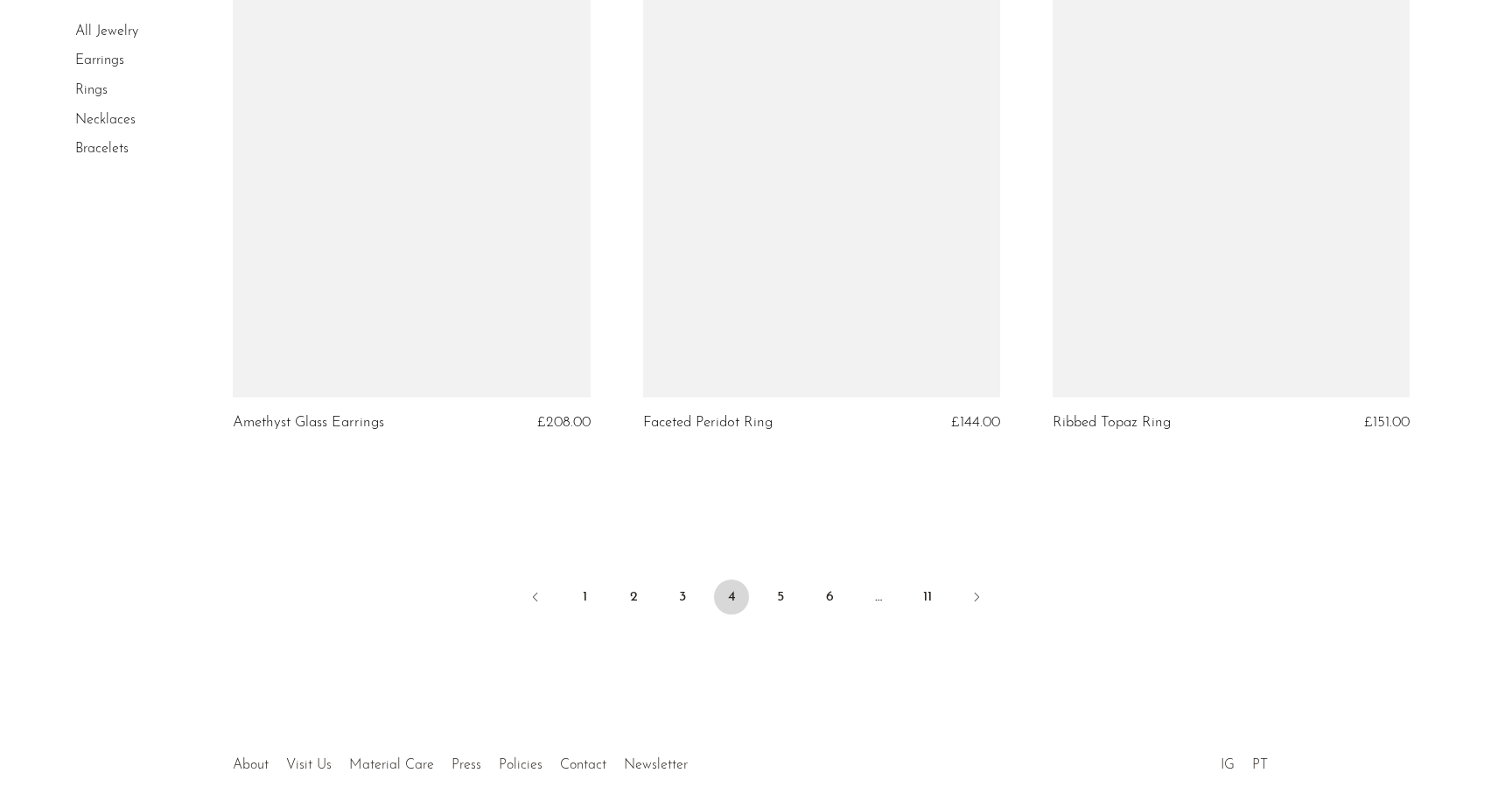
scroll to position [6786, 0]
